Goal: Connect with others: Connect with others

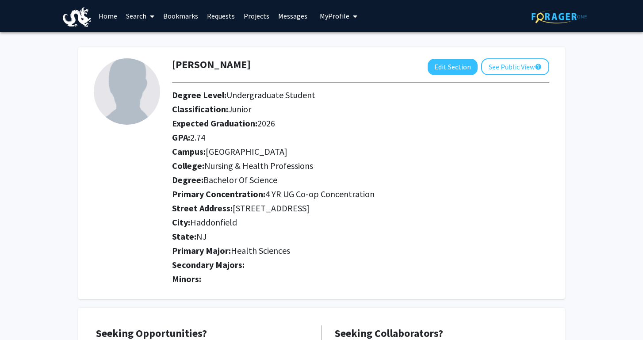
click at [184, 15] on link "Bookmarks" at bounding box center [181, 15] width 44 height 31
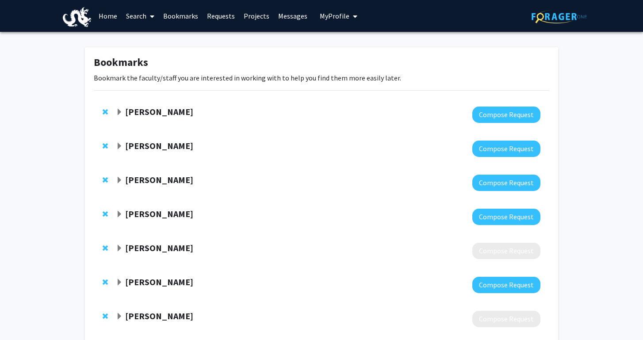
click at [159, 184] on strong "[PERSON_NAME]" at bounding box center [159, 179] width 68 height 11
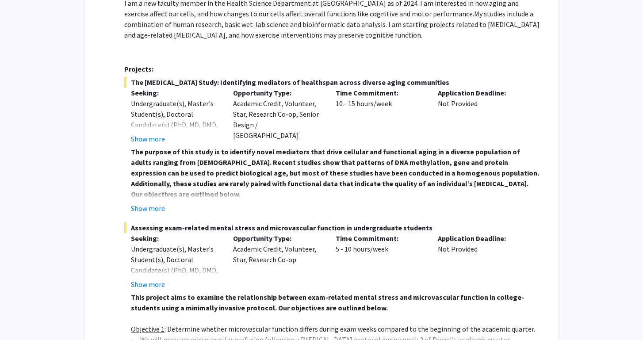
scroll to position [215, 0]
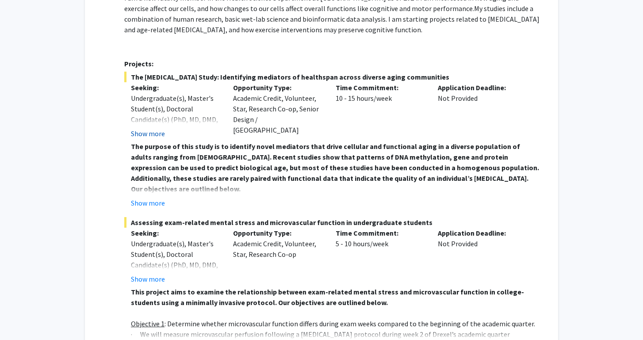
click at [156, 133] on button "Show more" at bounding box center [148, 133] width 34 height 11
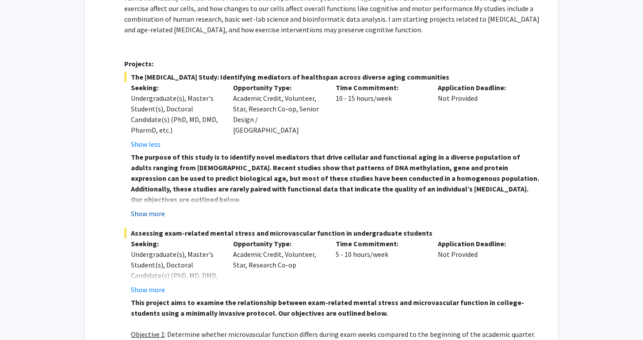
click at [153, 216] on button "Show more" at bounding box center [148, 213] width 34 height 11
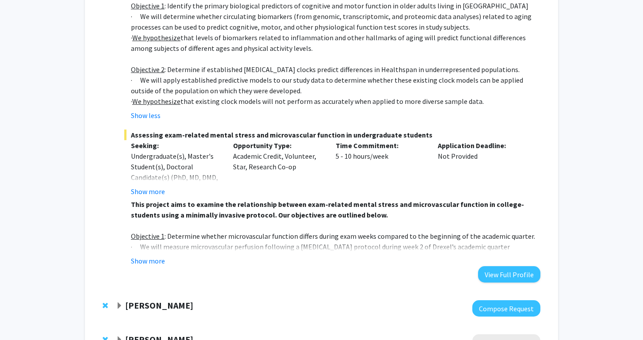
scroll to position [499, 0]
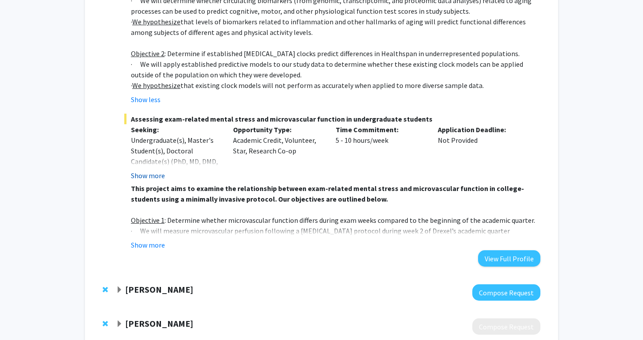
click at [154, 173] on button "Show more" at bounding box center [148, 175] width 34 height 11
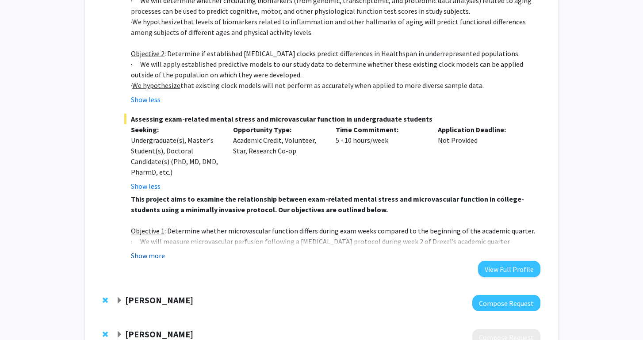
click at [151, 253] on button "Show more" at bounding box center [148, 255] width 34 height 11
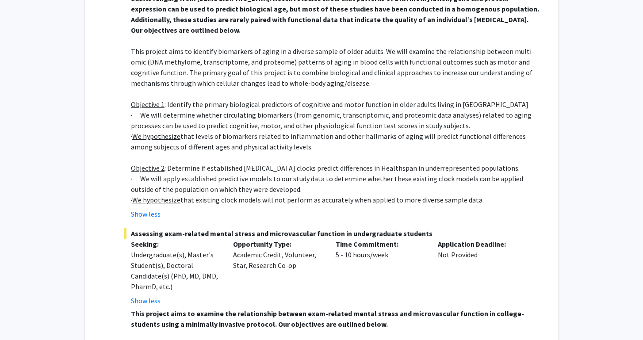
scroll to position [386, 0]
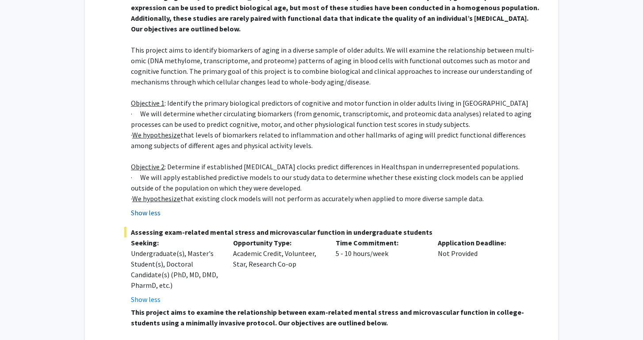
click at [156, 217] on button "Show less" at bounding box center [146, 212] width 30 height 11
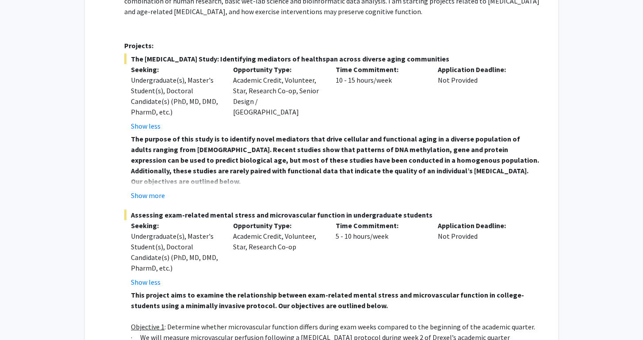
scroll to position [236, 0]
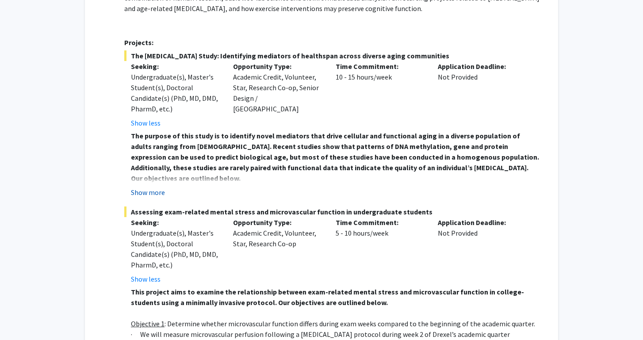
click at [164, 194] on button "Show more" at bounding box center [148, 192] width 34 height 11
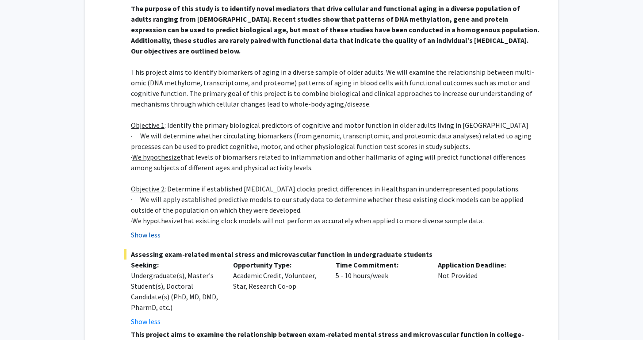
scroll to position [376, 0]
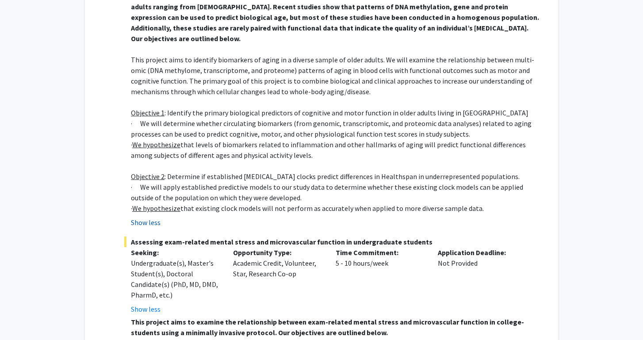
click at [147, 224] on button "Show less" at bounding box center [146, 222] width 30 height 11
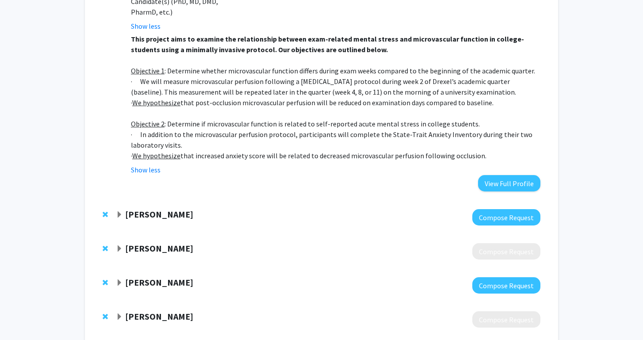
scroll to position [489, 0]
click at [145, 213] on strong "Steve Vitti" at bounding box center [159, 214] width 68 height 11
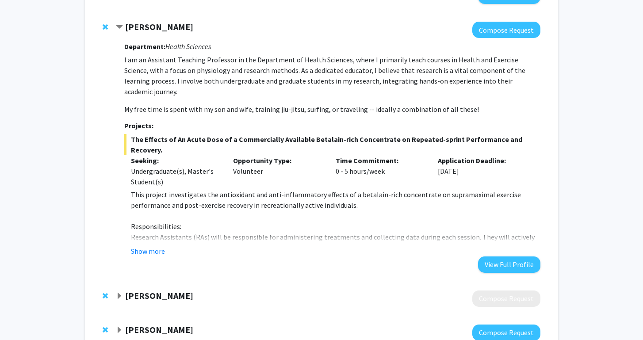
scroll to position [679, 0]
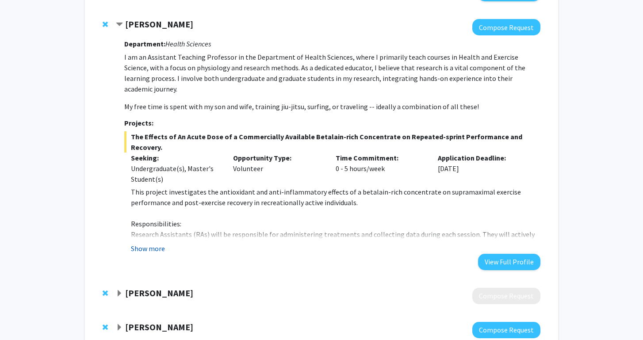
click at [158, 243] on button "Show more" at bounding box center [148, 248] width 34 height 11
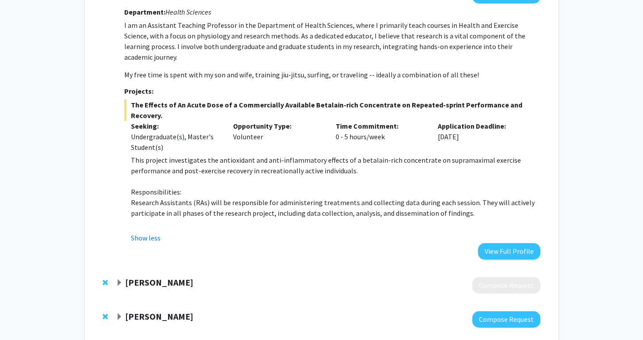
scroll to position [714, 0]
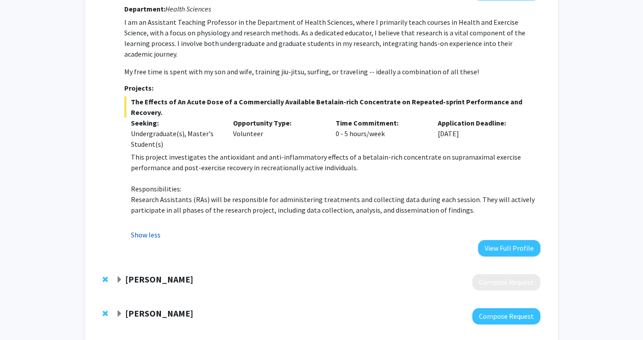
click at [141, 230] on button "Show less" at bounding box center [146, 235] width 30 height 11
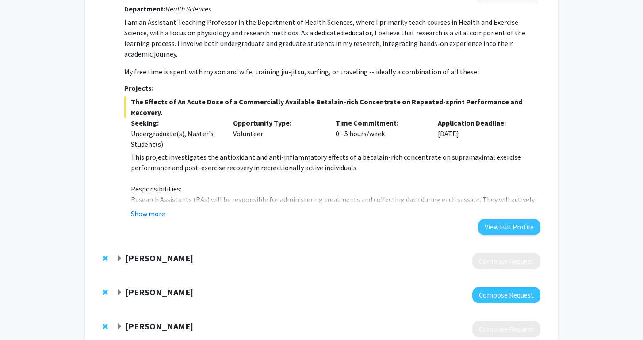
click at [134, 253] on div "Anne Dower" at bounding box center [211, 258] width 191 height 11
click at [142, 253] on strong "Anne Dower" at bounding box center [159, 258] width 68 height 11
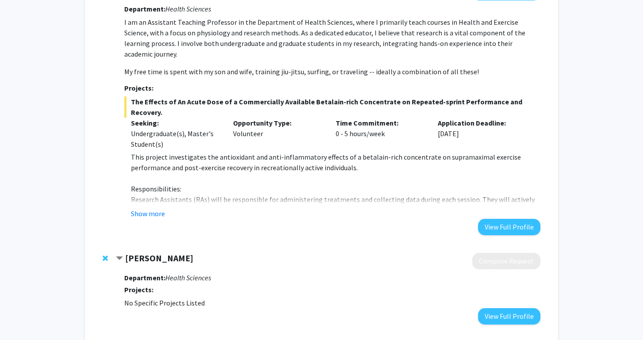
click at [142, 253] on strong "Anne Dower" at bounding box center [159, 258] width 68 height 11
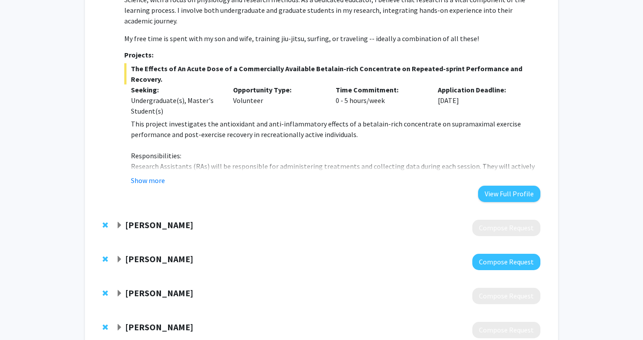
scroll to position [758, 0]
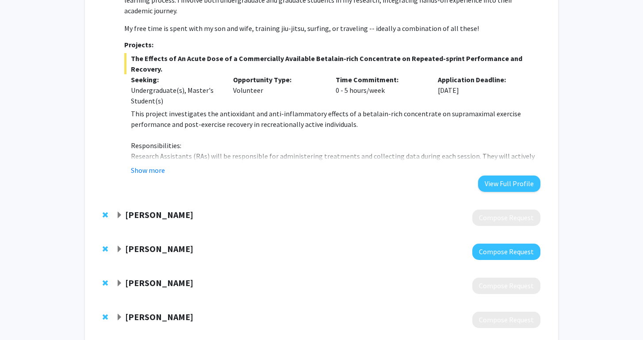
click at [147, 243] on strong "Annalisa Na" at bounding box center [159, 248] width 68 height 11
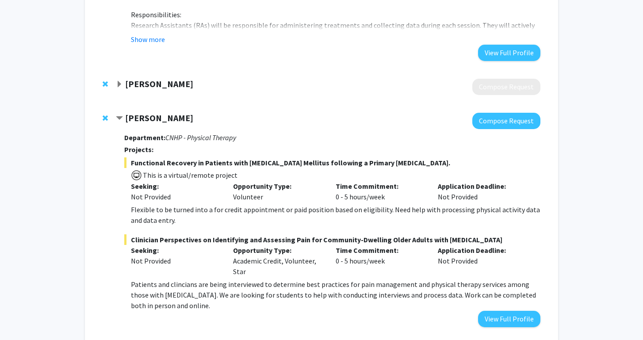
scroll to position [895, 0]
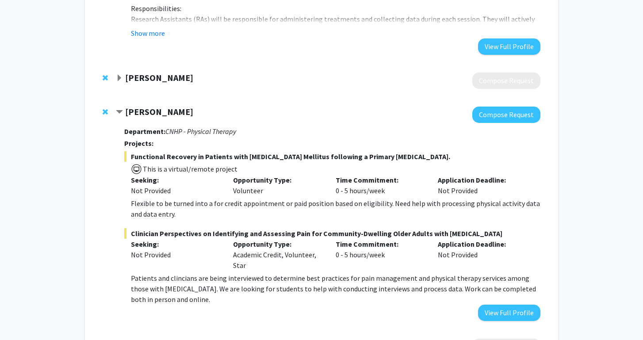
click at [149, 106] on strong "Annalisa Na" at bounding box center [159, 111] width 68 height 11
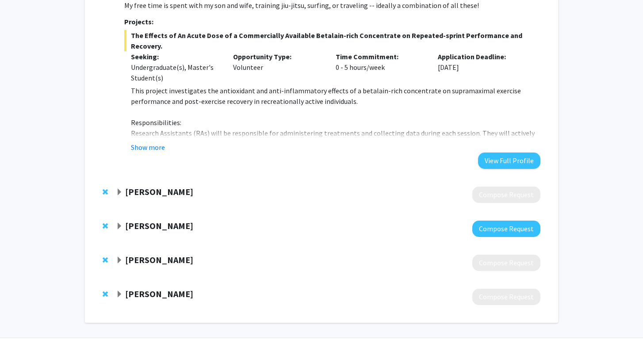
scroll to position [777, 0]
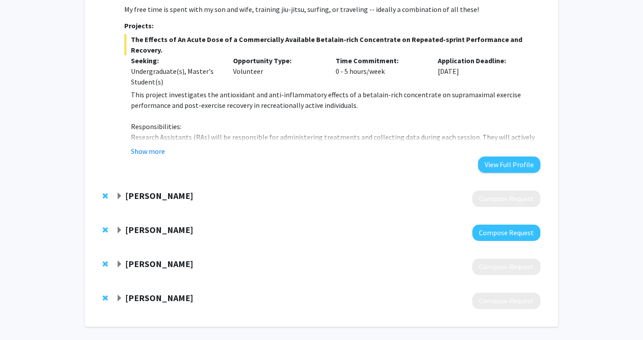
click at [143, 292] on strong "Nyree Dardarian" at bounding box center [159, 297] width 68 height 11
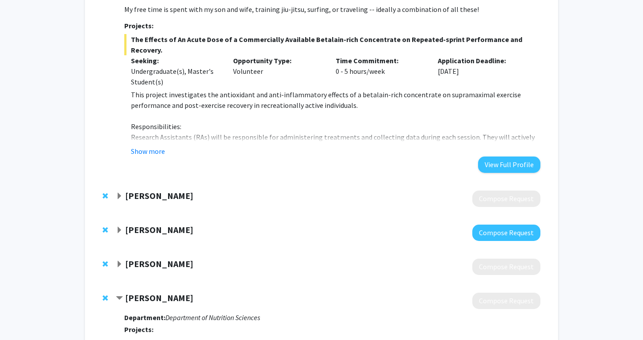
click at [143, 292] on strong "Nyree Dardarian" at bounding box center [159, 297] width 68 height 11
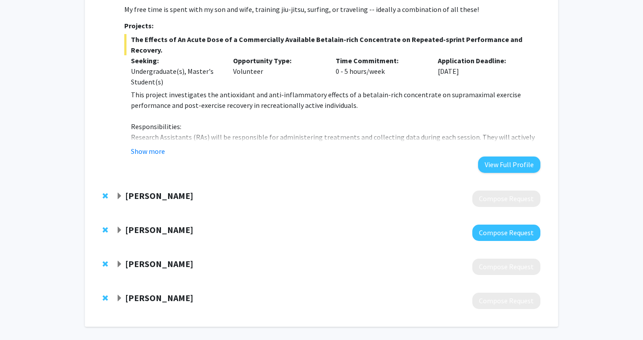
click at [158, 258] on strong "Brandy-Joe Milliron" at bounding box center [159, 263] width 68 height 11
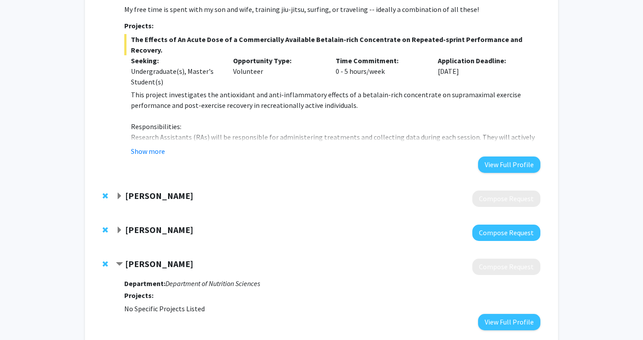
click at [157, 258] on strong "Brandy-Joe Milliron" at bounding box center [159, 263] width 68 height 11
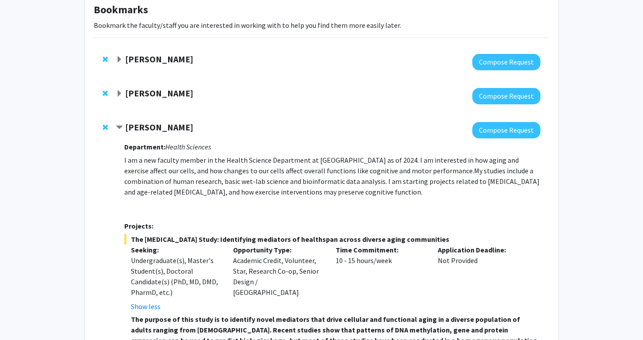
scroll to position [52, 0]
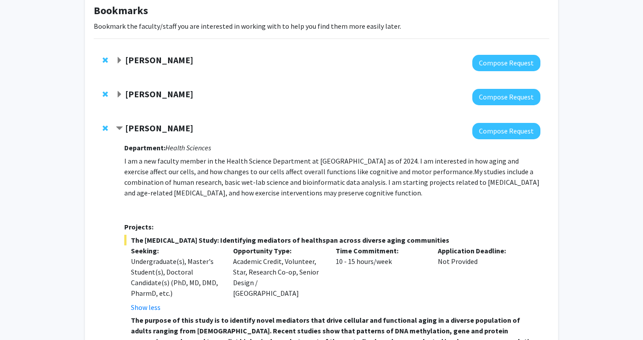
click at [180, 96] on strong "Ben Binder-Markey" at bounding box center [159, 93] width 68 height 11
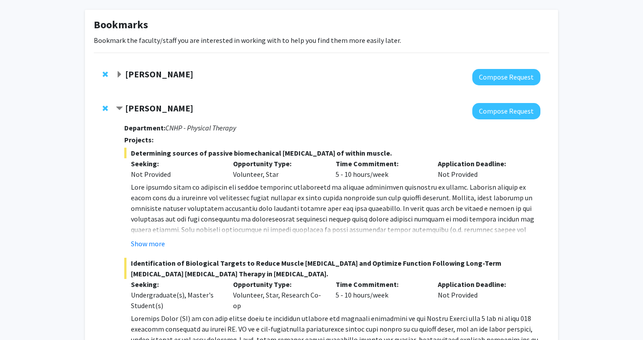
scroll to position [30, 0]
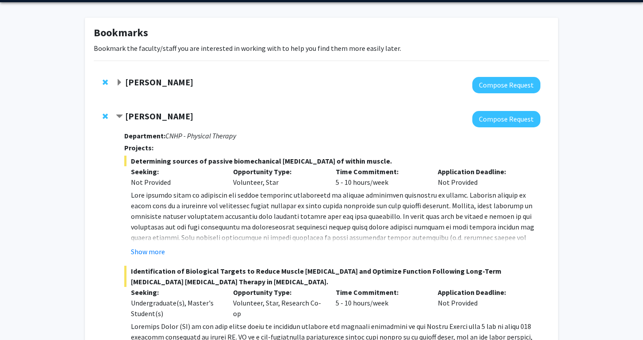
click at [156, 116] on strong "Ben Binder-Markey" at bounding box center [159, 116] width 68 height 11
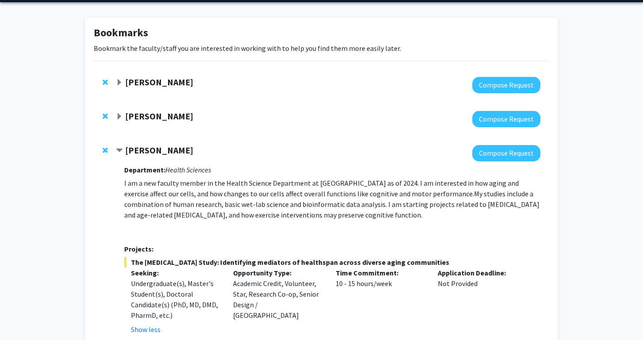
click at [164, 84] on strong "Michael Bruneau" at bounding box center [159, 82] width 68 height 11
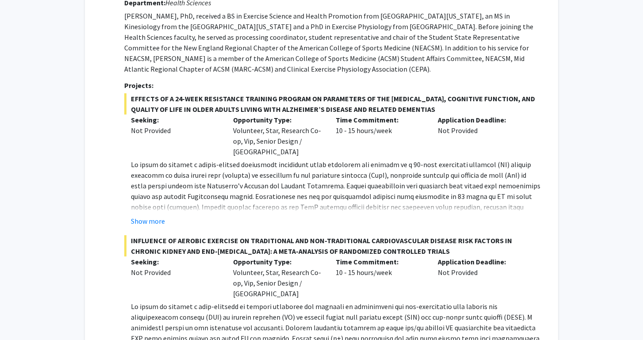
scroll to position [72, 0]
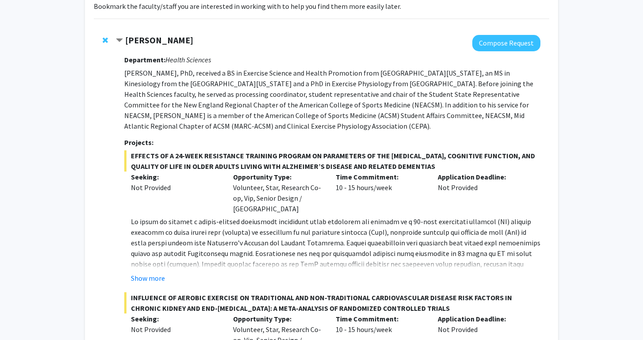
click at [169, 45] on strong "Michael Bruneau" at bounding box center [159, 39] width 68 height 11
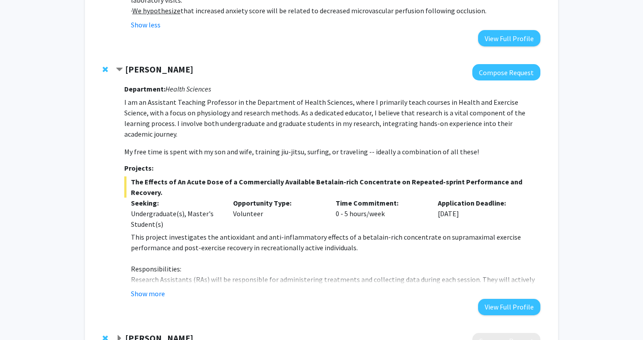
scroll to position [698, 0]
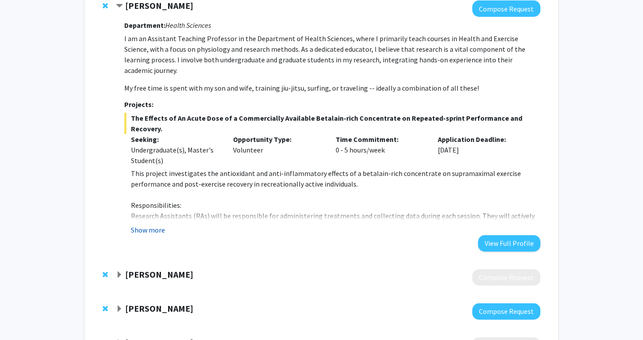
click at [154, 225] on button "Show more" at bounding box center [148, 230] width 34 height 11
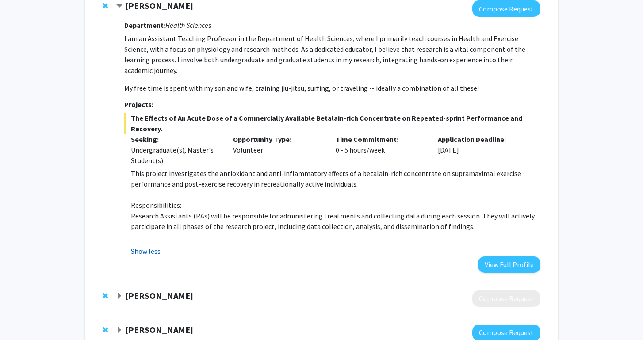
click at [147, 246] on button "Show less" at bounding box center [146, 251] width 30 height 11
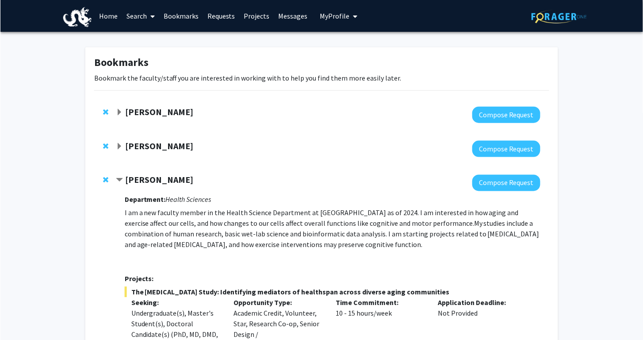
scroll to position [0, 0]
click at [139, 17] on link "Search" at bounding box center [140, 15] width 37 height 31
click at [148, 40] on span "Faculty/Staff" at bounding box center [154, 41] width 65 height 18
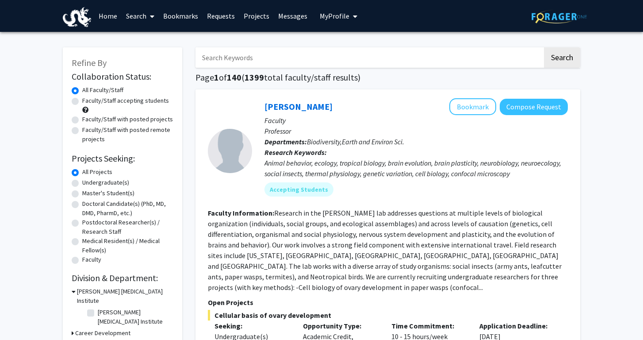
click at [216, 62] on input "Search Keywords" at bounding box center [368, 57] width 347 height 20
click at [562, 59] on button "Search" at bounding box center [562, 57] width 36 height 20
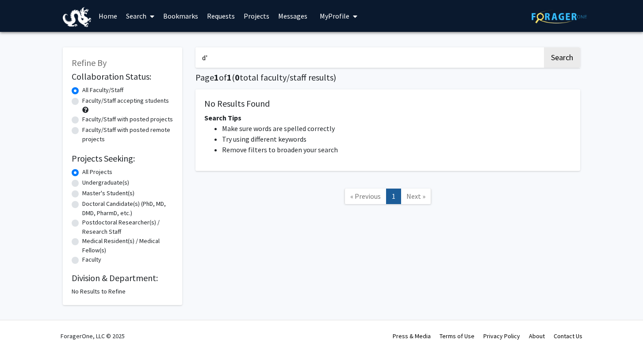
type input "d"
type input "D'Andrea"
click at [562, 59] on button "Search" at bounding box center [562, 57] width 36 height 20
click at [188, 17] on link "Bookmarks" at bounding box center [181, 15] width 44 height 31
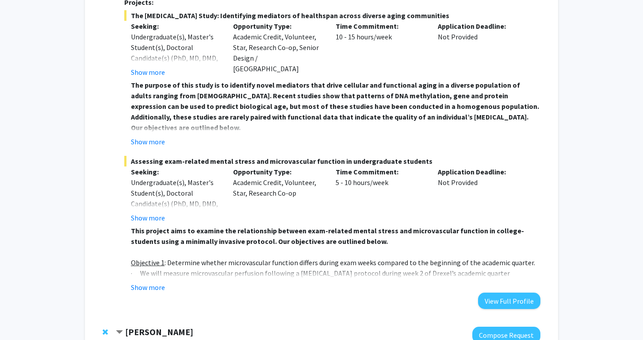
scroll to position [277, 0]
click at [153, 220] on button "Show more" at bounding box center [148, 217] width 34 height 11
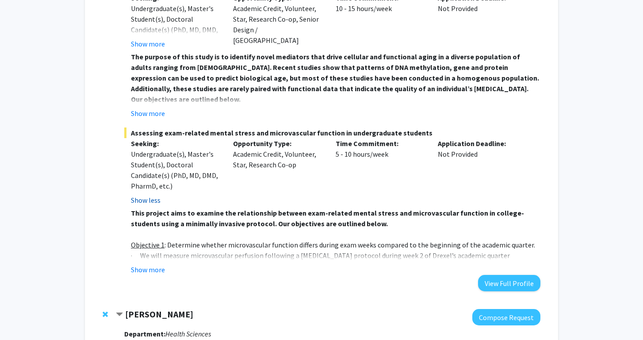
scroll to position [305, 0]
click at [152, 275] on div "Department: Health Sciences I am a new faculty member in the Health Science Dep…" at bounding box center [332, 88] width 416 height 405
click at [151, 271] on button "Show more" at bounding box center [148, 269] width 34 height 11
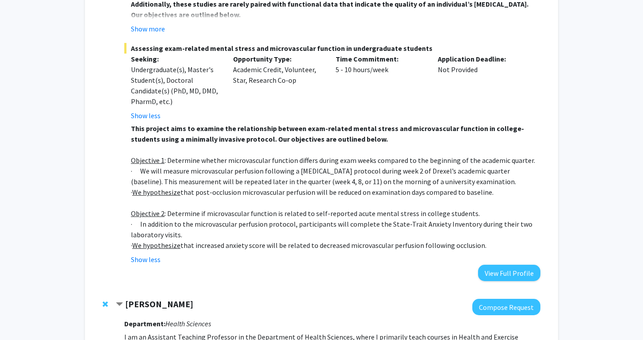
scroll to position [387, 0]
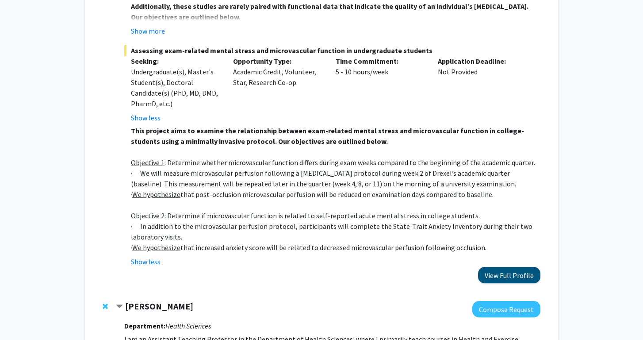
click at [505, 272] on button "View Full Profile" at bounding box center [509, 275] width 62 height 16
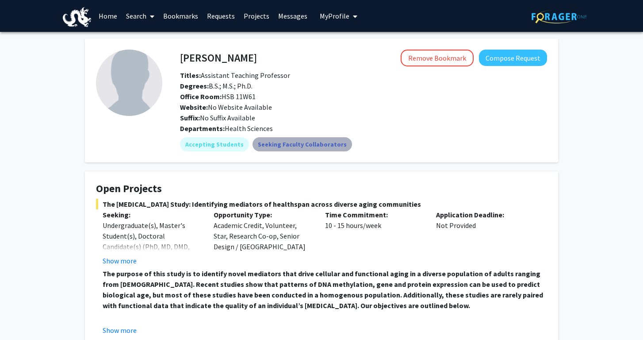
click at [306, 142] on mat-chip "Seeking Faculty Collaborators" at bounding box center [303, 144] width 100 height 14
click at [391, 110] on div "Website: No Website Available" at bounding box center [363, 107] width 380 height 11
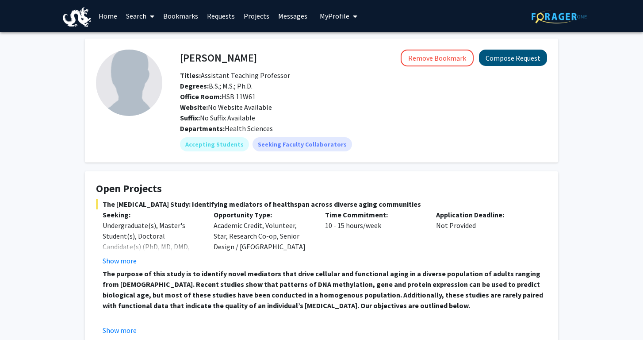
click at [530, 64] on button "Compose Request" at bounding box center [513, 58] width 68 height 16
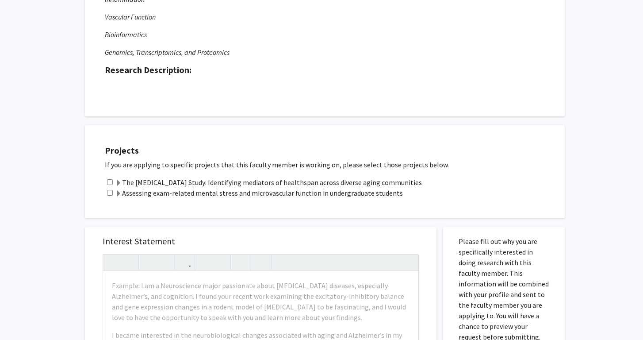
scroll to position [204, 0]
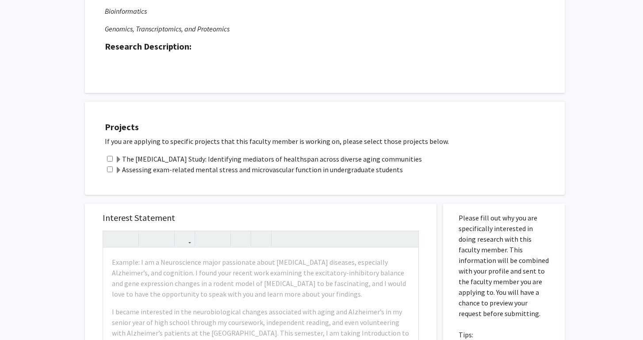
click at [111, 170] on input "checkbox" at bounding box center [110, 169] width 6 height 6
checkbox input "true"
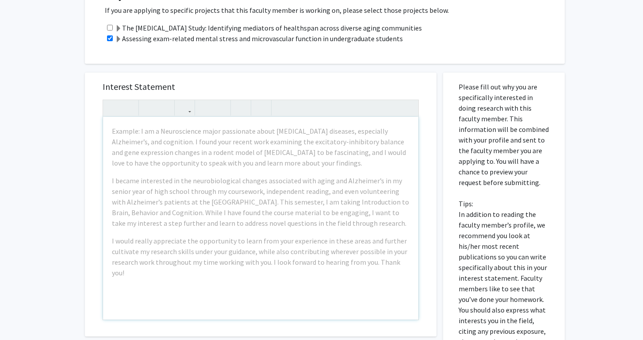
scroll to position [336, 0]
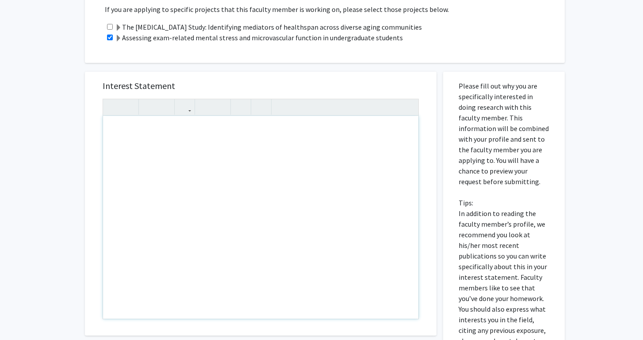
click at [175, 134] on div "Note to users with screen readers: Please press Alt+0 or Option+0 to deactivate…" at bounding box center [260, 217] width 315 height 203
click at [117, 129] on div "Hi [PERSON_NAME]" at bounding box center [260, 217] width 315 height 203
click at [190, 131] on div "Hello [PERSON_NAME]" at bounding box center [260, 217] width 315 height 203
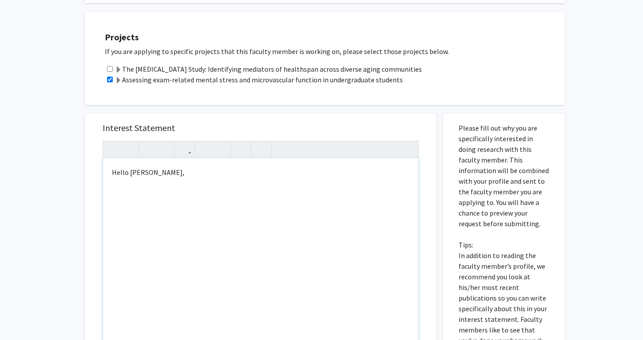
scroll to position [309, 0]
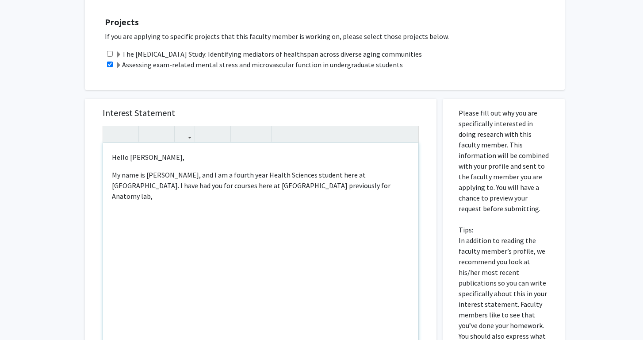
click at [270, 187] on p "My name is [PERSON_NAME], and I am a fourth year Health Sciences student here a…" at bounding box center [261, 185] width 298 height 32
click at [344, 191] on p "My name is [PERSON_NAME], and I am a fourth year Health Sciences student here a…" at bounding box center [261, 185] width 298 height 32
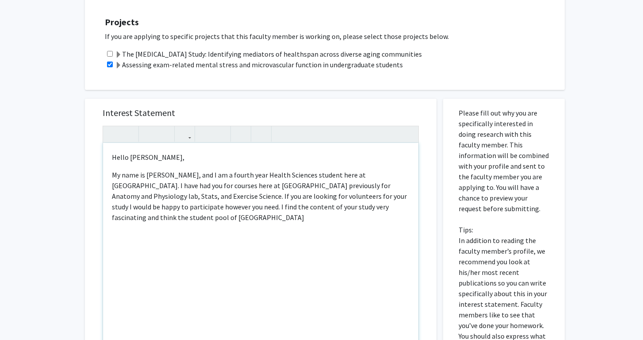
click at [332, 208] on p "My name is [PERSON_NAME], and I am a fourth year Health Sciences student here a…" at bounding box center [261, 195] width 298 height 53
click at [383, 208] on p "My name is [PERSON_NAME], and I am a fourth year Health Sciences student here a…" at bounding box center [261, 195] width 298 height 53
type textarea "<p>Hello [PERSON_NAME],</p><p>My name is [PERSON_NAME], and I am a fourth year …"
